Goal: Transaction & Acquisition: Download file/media

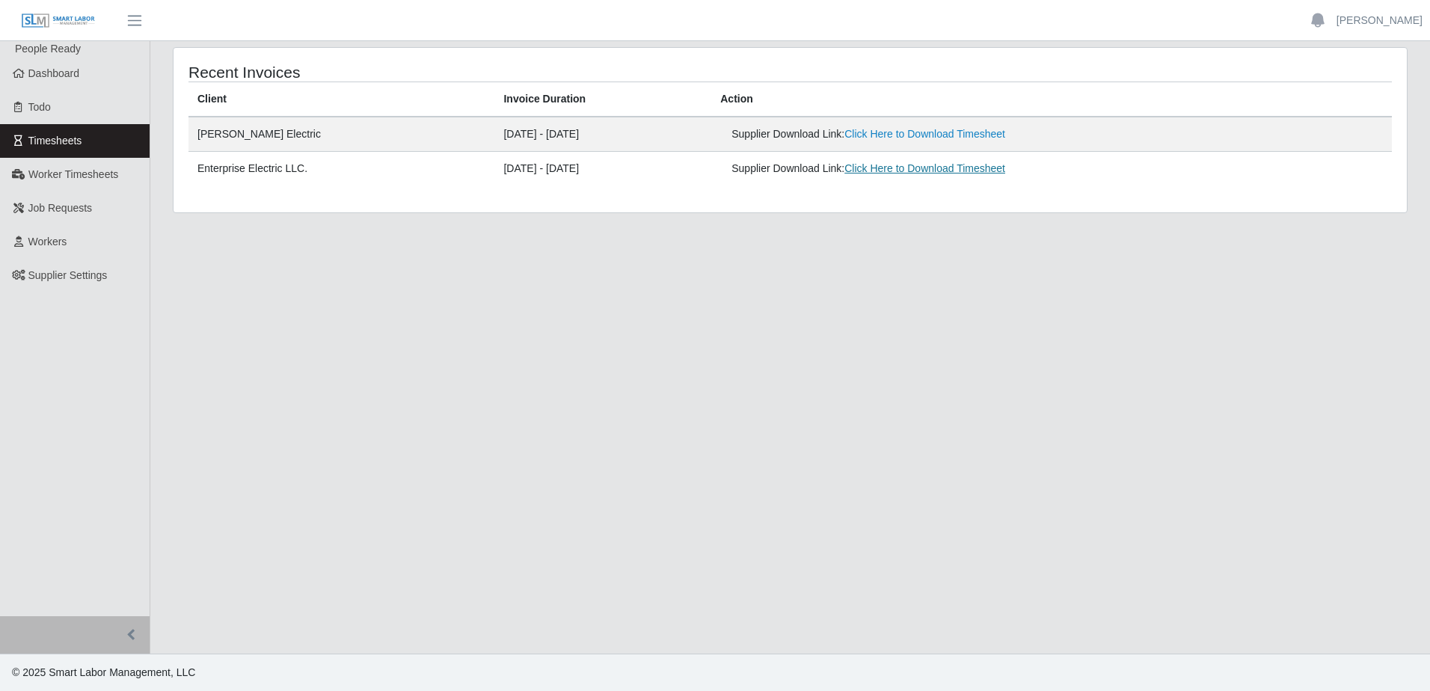
click at [885, 169] on link "Click Here to Download Timesheet" at bounding box center [924, 168] width 161 height 12
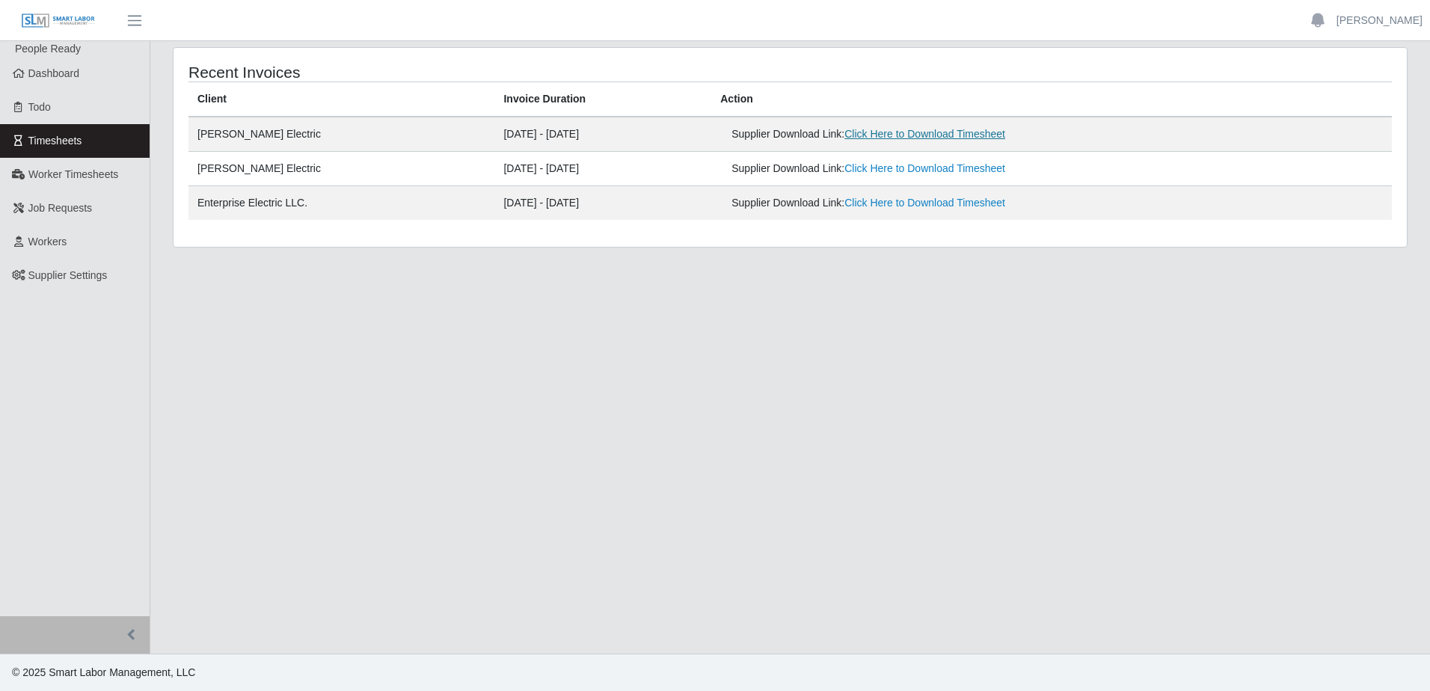
click at [893, 139] on link "Click Here to Download Timesheet" at bounding box center [924, 134] width 161 height 12
